Goal: Transaction & Acquisition: Purchase product/service

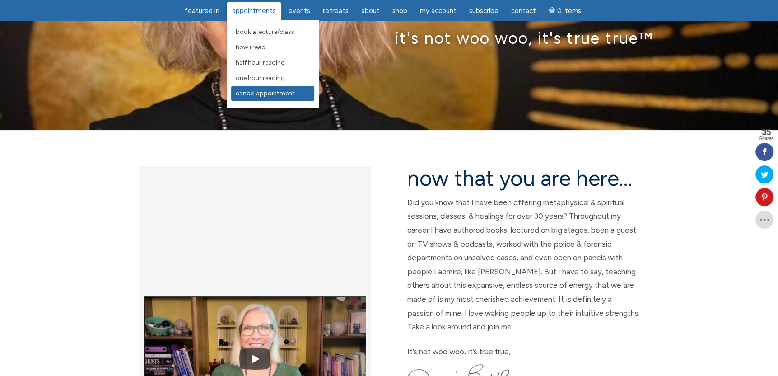
scroll to position [135, 0]
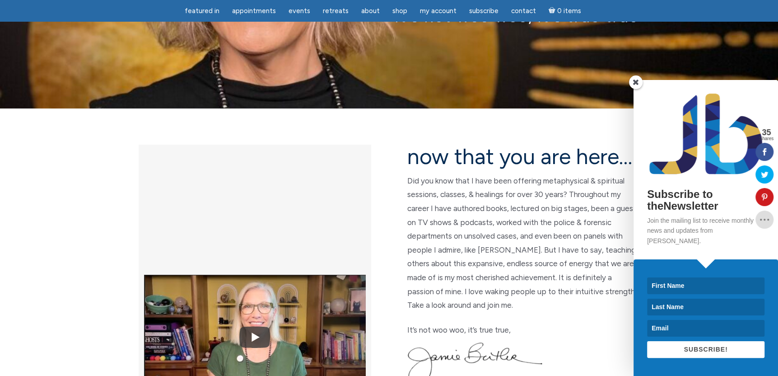
click at [636, 88] on span at bounding box center [636, 82] width 14 height 14
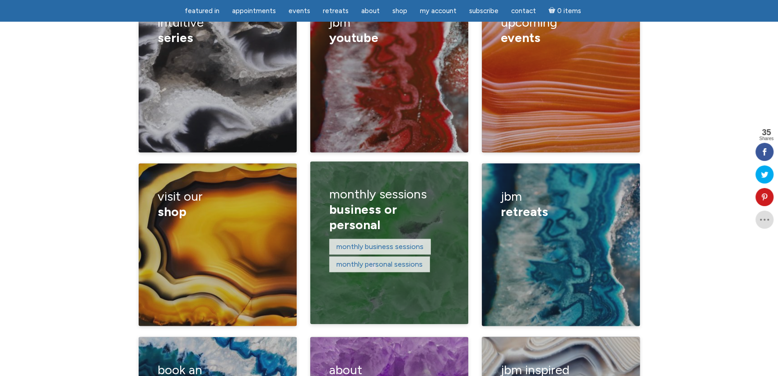
scroll to position [1355, 0]
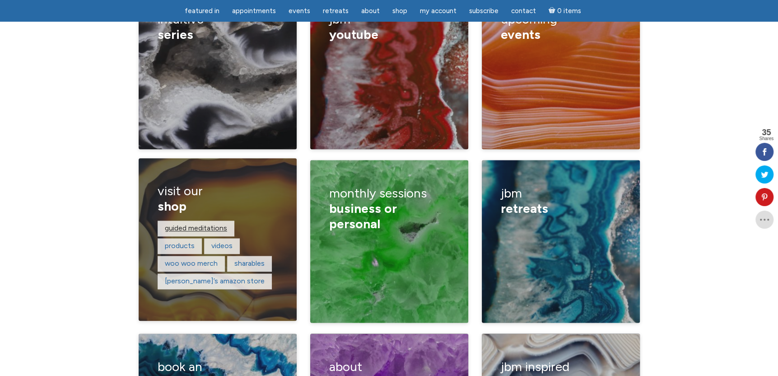
click at [196, 223] on link "guided meditations" at bounding box center [196, 227] width 62 height 9
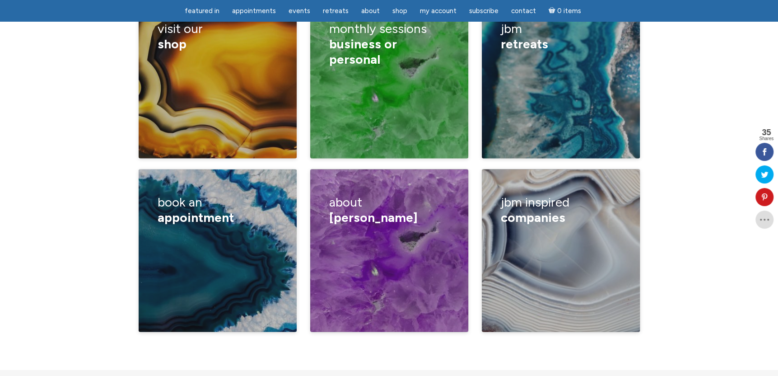
scroll to position [1535, 0]
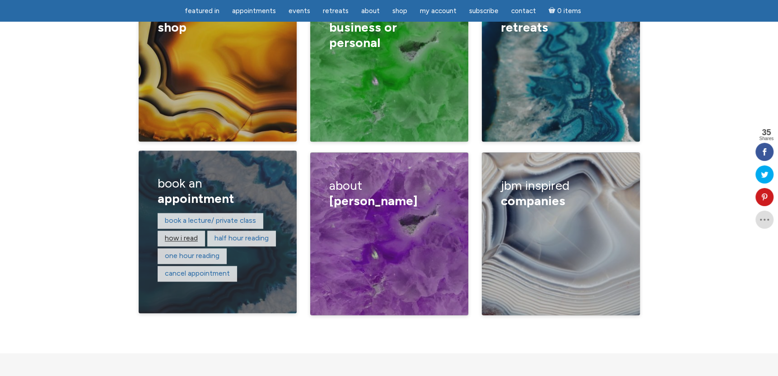
click at [184, 234] on link "How I read" at bounding box center [181, 238] width 33 height 9
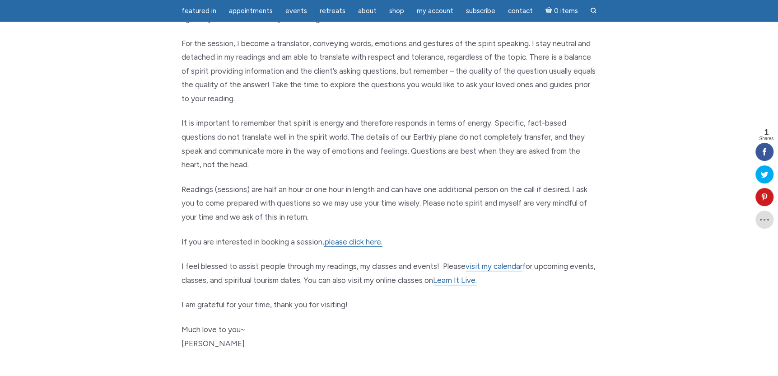
scroll to position [361, 0]
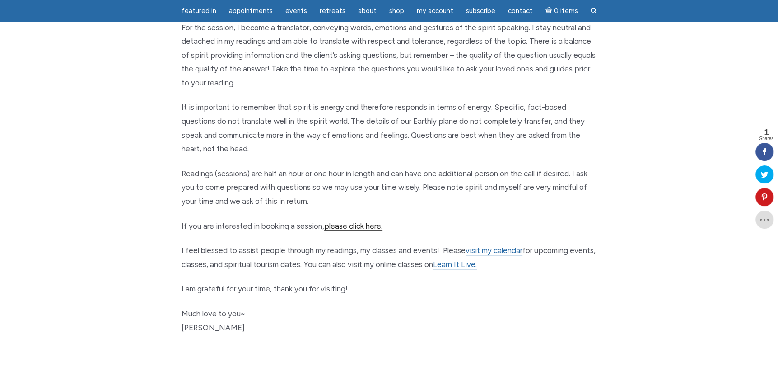
click at [343, 224] on link "please click here." at bounding box center [353, 225] width 58 height 9
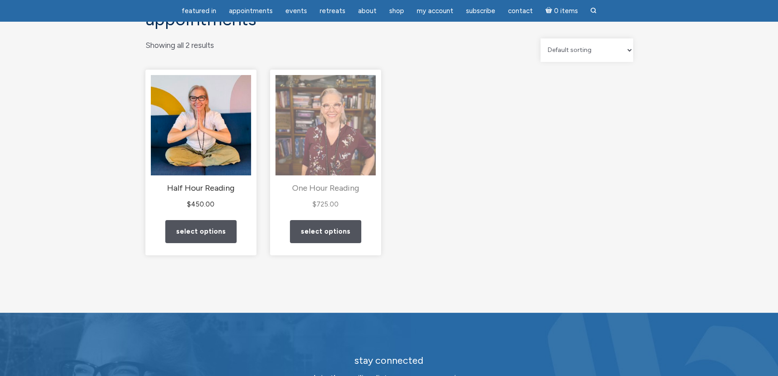
scroll to position [90, 0]
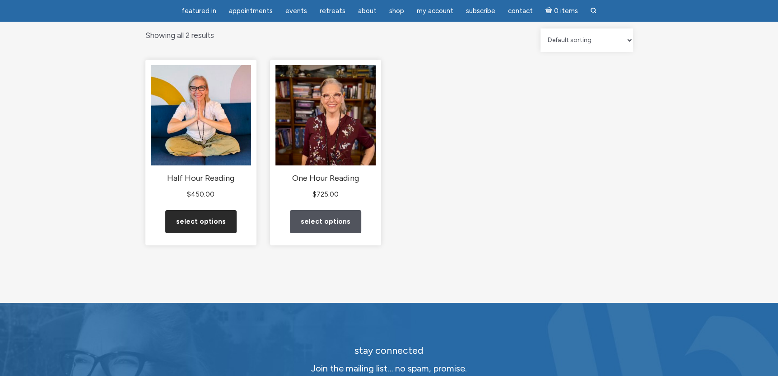
click at [200, 229] on link "Select options" at bounding box center [200, 221] width 71 height 23
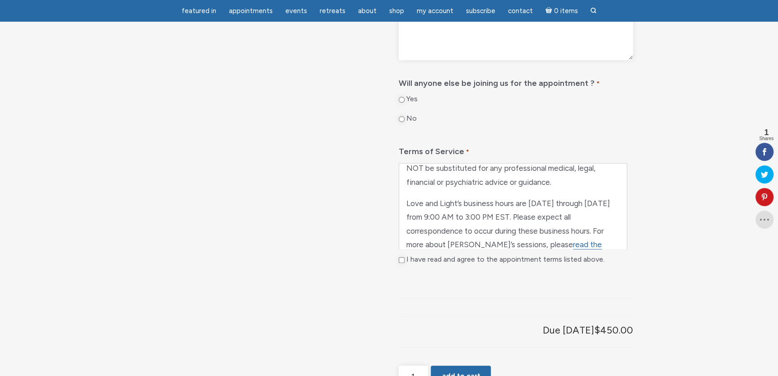
scroll to position [442, 0]
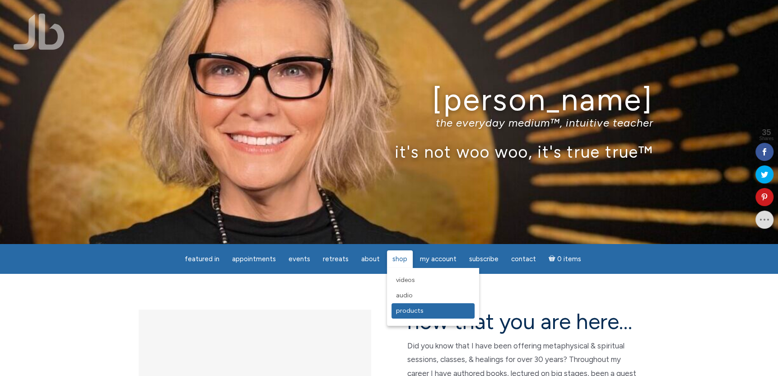
click at [405, 307] on span "Products" at bounding box center [410, 311] width 28 height 8
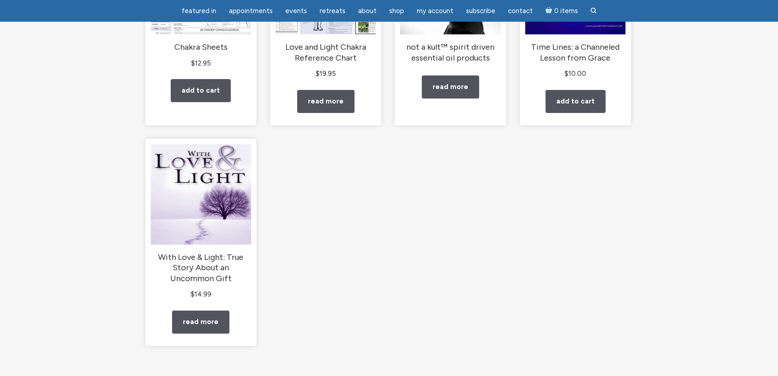
scroll to position [226, 0]
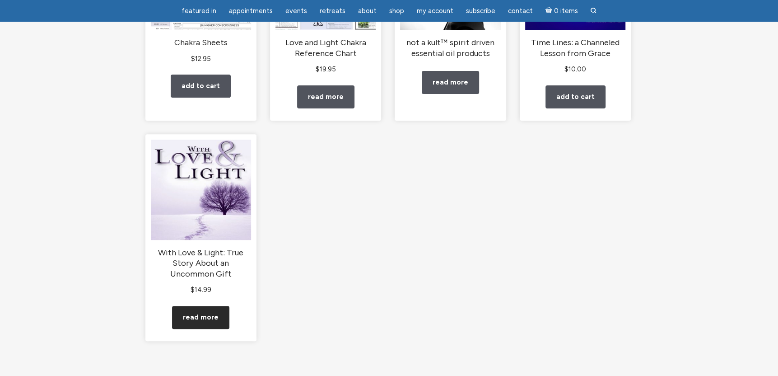
click at [205, 323] on link "Read more" at bounding box center [200, 317] width 57 height 23
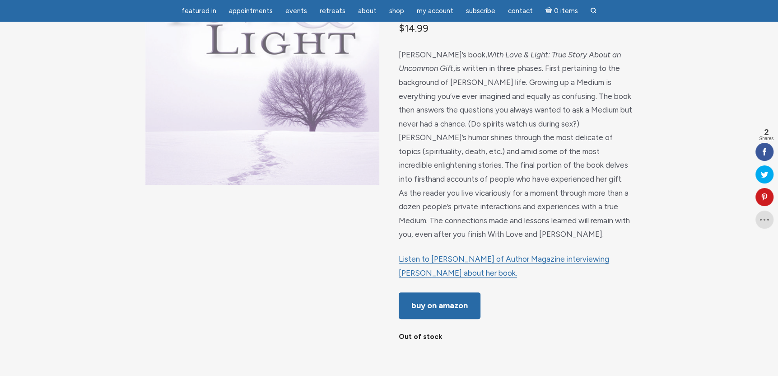
scroll to position [181, 0]
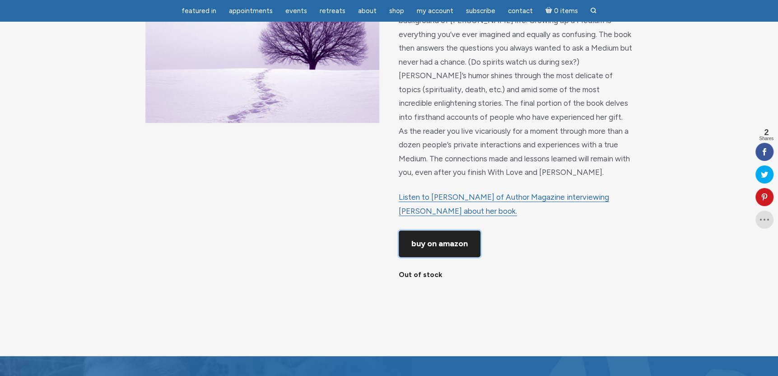
click at [434, 250] on link "Buy on Amazon" at bounding box center [440, 243] width 82 height 27
